Goal: Information Seeking & Learning: Learn about a topic

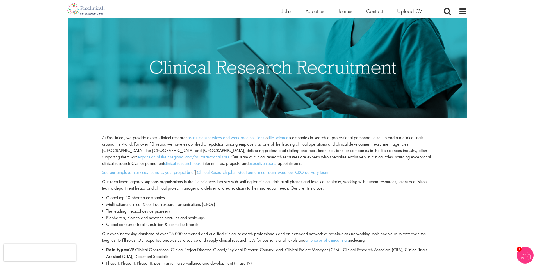
scroll to position [112, 0]
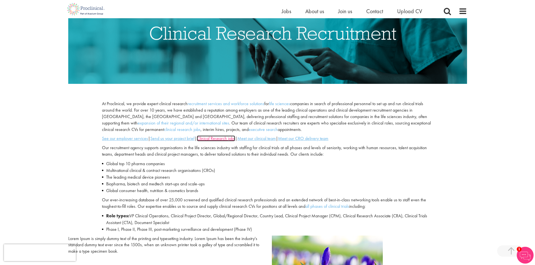
click at [227, 139] on u "Clinical Research jobs" at bounding box center [216, 139] width 38 height 6
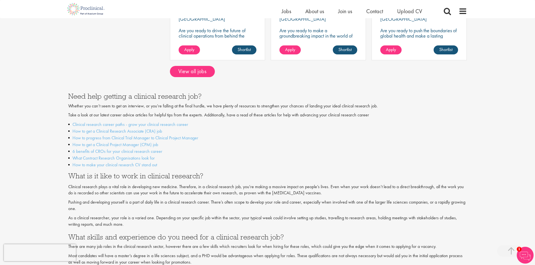
scroll to position [505, 0]
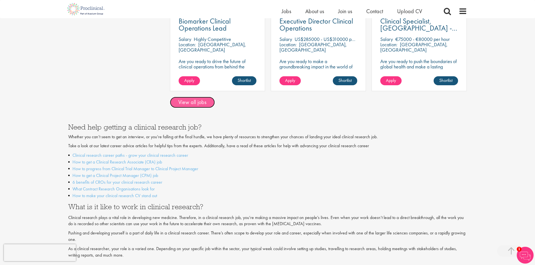
click at [193, 99] on link "View all jobs" at bounding box center [192, 102] width 45 height 11
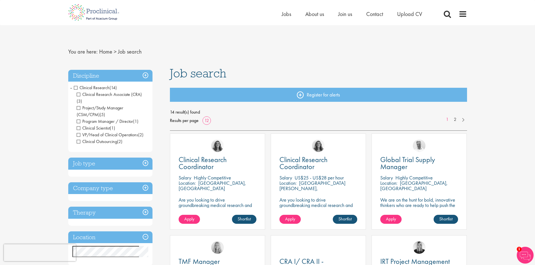
click at [78, 93] on span "Clinical Research Associate (CRA)" at bounding box center [109, 95] width 65 height 6
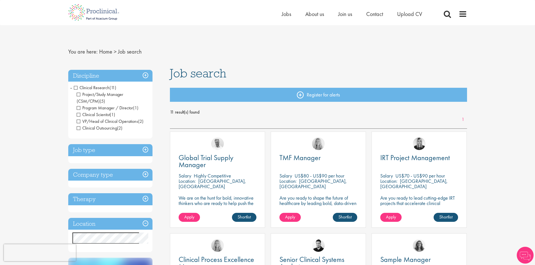
click at [80, 114] on span "Clinical Scientist" at bounding box center [93, 115] width 33 height 6
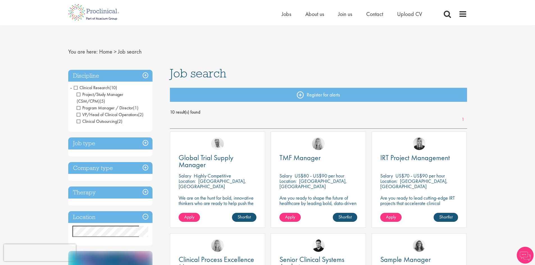
click at [78, 114] on span "VP/Head of Clinical Operations" at bounding box center [107, 115] width 61 height 6
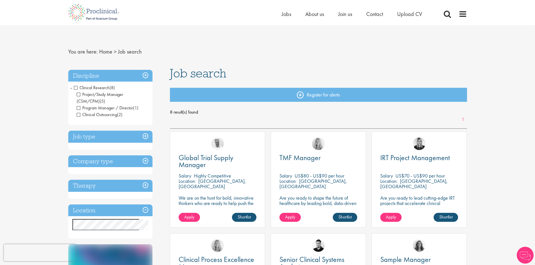
click at [147, 136] on h3 "Job type" at bounding box center [110, 137] width 84 height 12
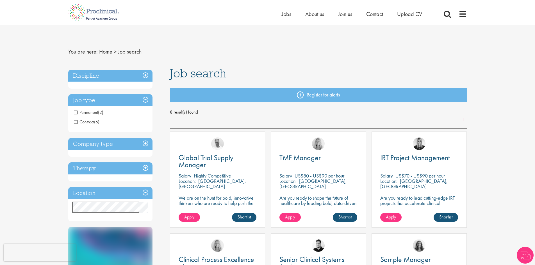
click at [76, 112] on span "Permanent" at bounding box center [86, 112] width 24 height 6
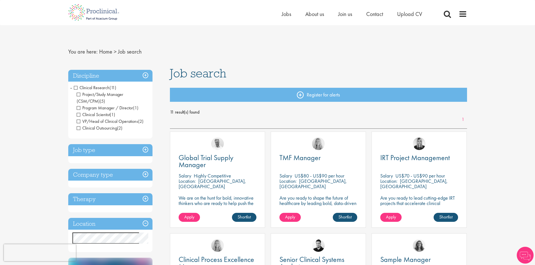
click at [145, 146] on h3 "Job type" at bounding box center [110, 150] width 84 height 12
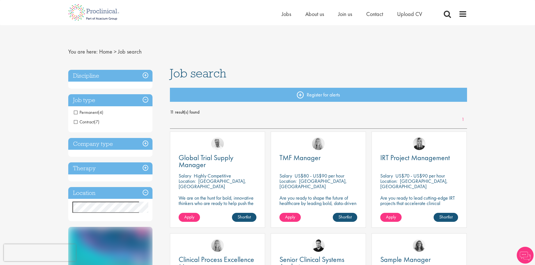
click at [77, 112] on span "Permanent" at bounding box center [86, 112] width 24 height 6
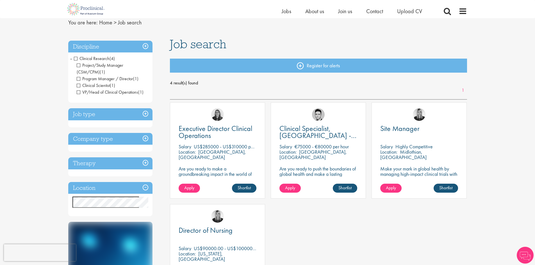
scroll to position [56, 0]
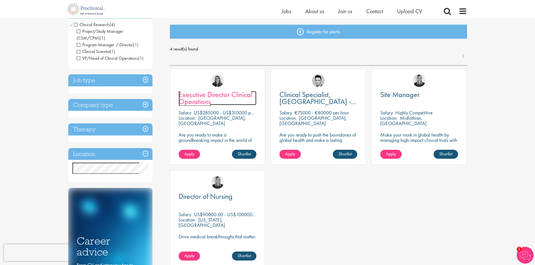
click at [194, 105] on span "Executive Director Clinical Operations" at bounding box center [216, 98] width 74 height 17
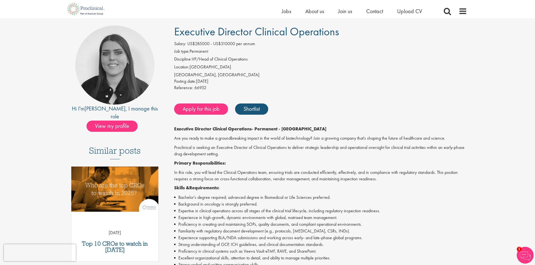
scroll to position [28, 0]
